Goal: Download file/media

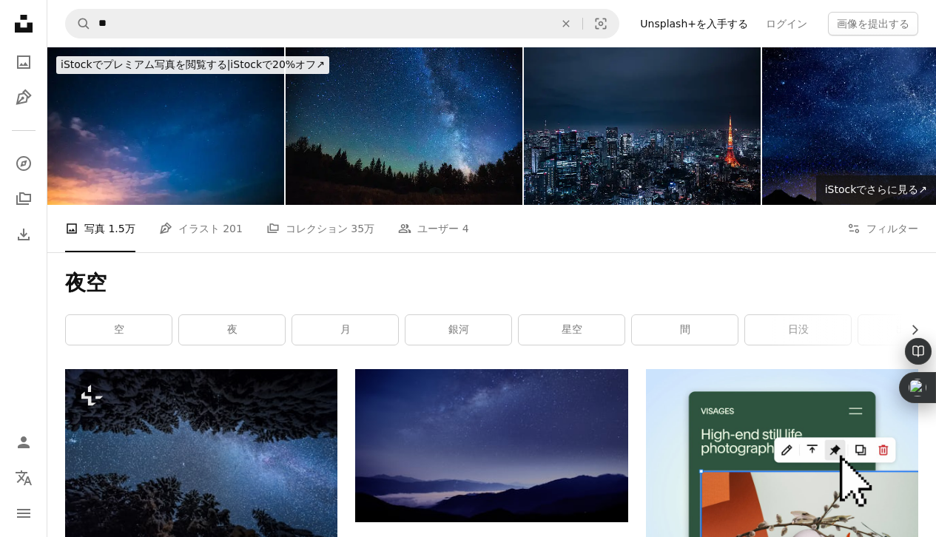
scroll to position [1850, 0]
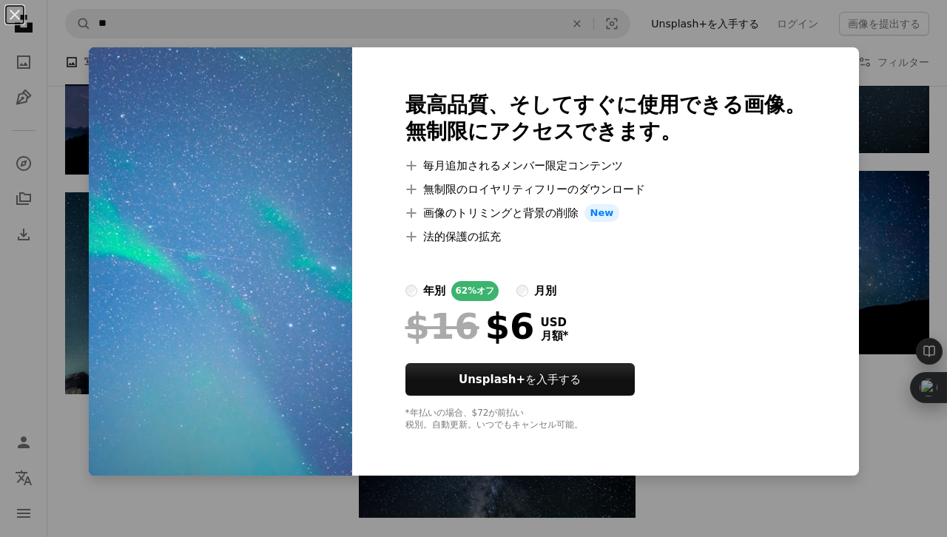
click at [821, 222] on div "An X shape 最高品質、そしてすぐに使用できる画像。 無制限にアクセスできます。 A plus sign 毎月追加されるメンバー限定コンテンツ A p…" at bounding box center [473, 268] width 947 height 537
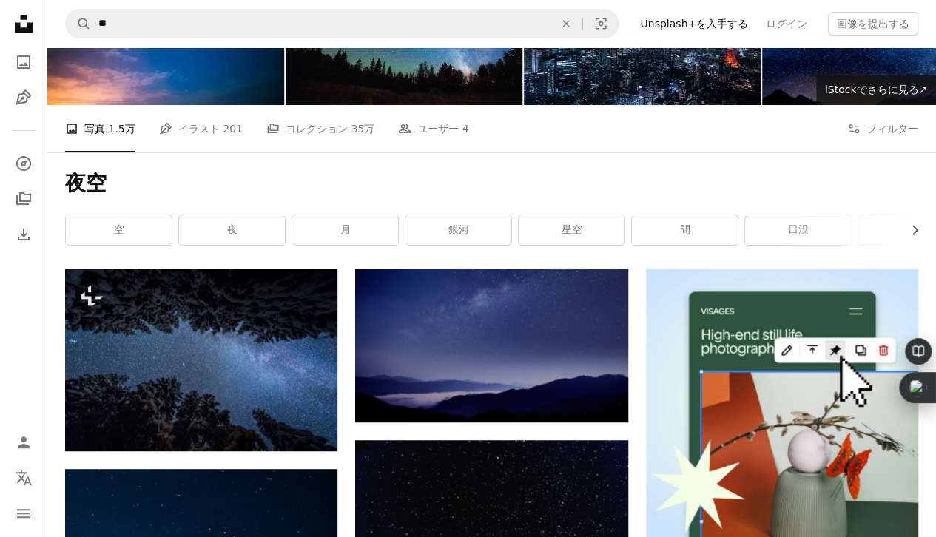
scroll to position [155, 0]
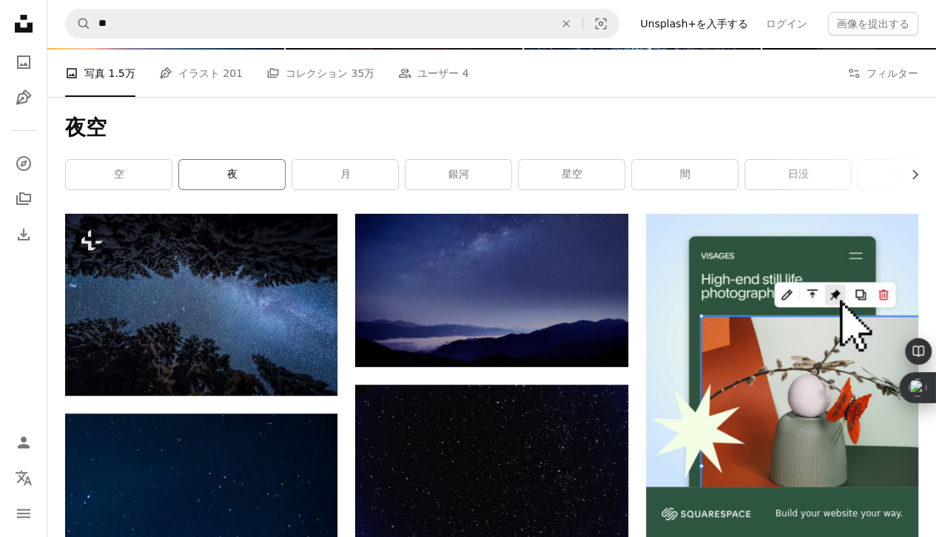
click at [234, 179] on link "夜" at bounding box center [232, 175] width 106 height 30
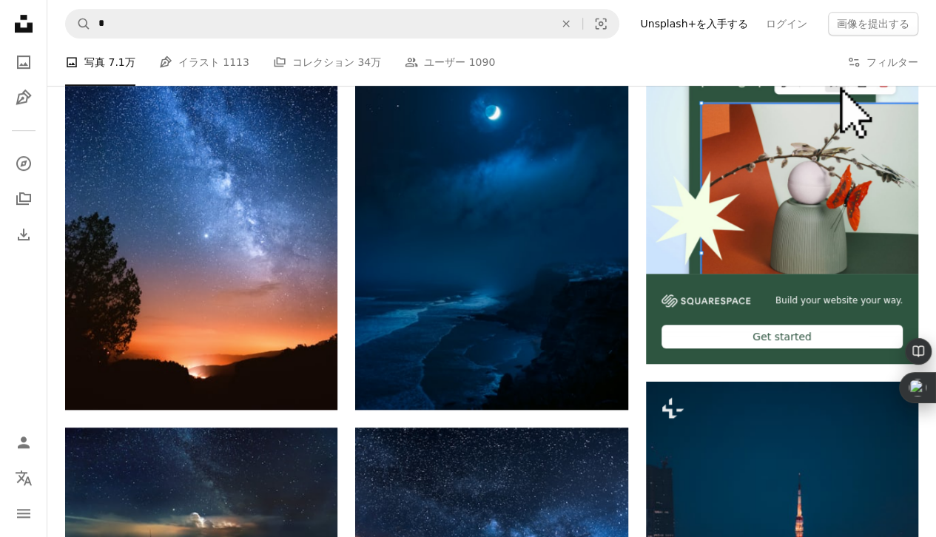
scroll to position [370, 0]
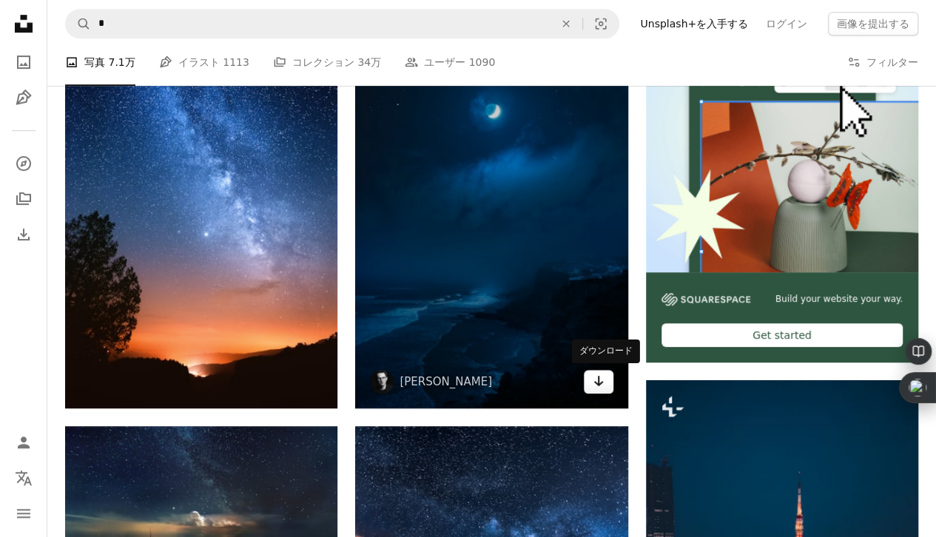
click at [604, 380] on link "Arrow pointing down" at bounding box center [599, 382] width 30 height 24
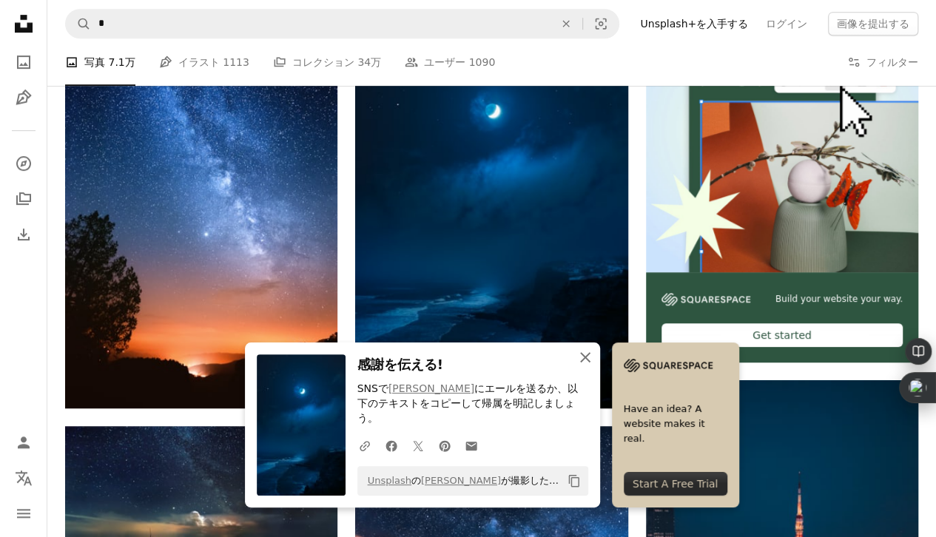
click at [585, 363] on icon "button" at bounding box center [585, 357] width 10 height 10
